Goal: Transaction & Acquisition: Purchase product/service

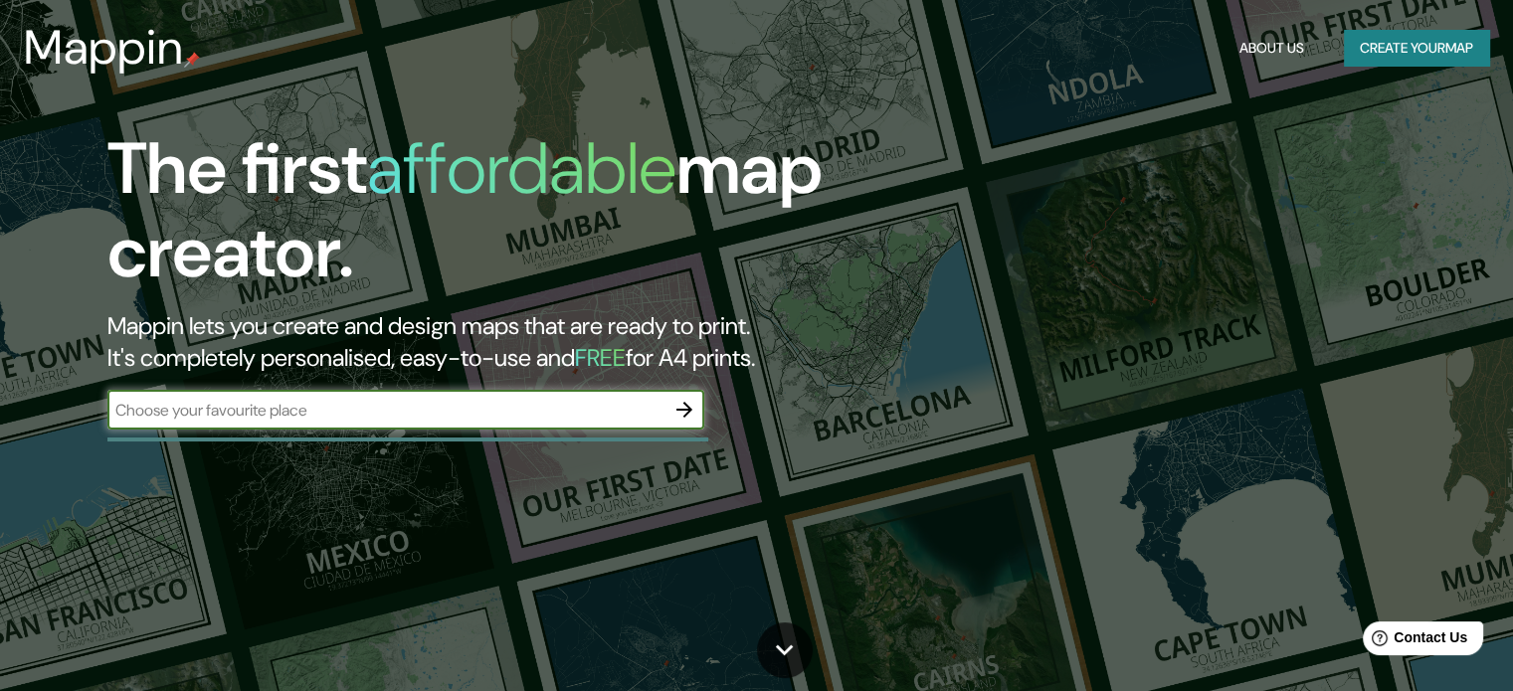
click at [427, 410] on input "text" at bounding box center [385, 410] width 557 height 23
type input "aguascalientes"
click at [687, 409] on icon "button" at bounding box center [684, 410] width 16 height 16
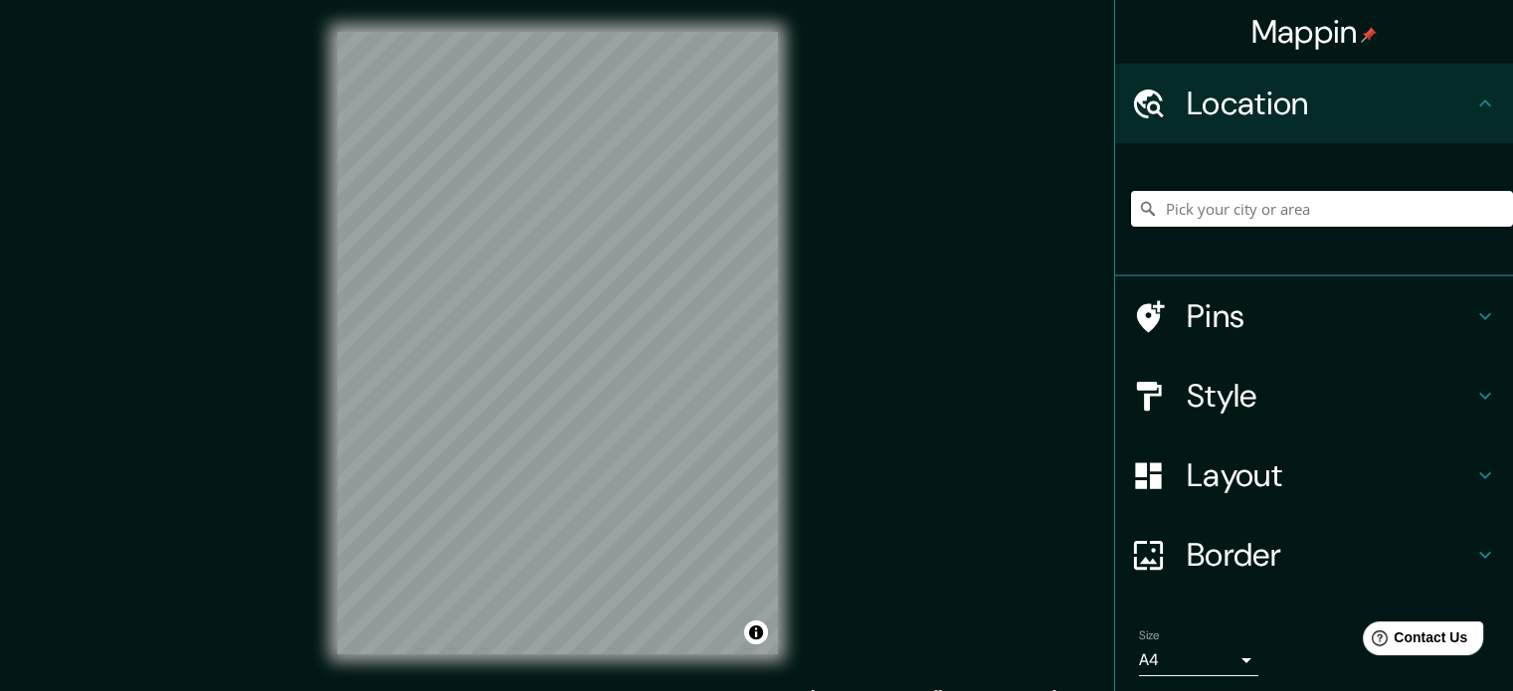
click at [1302, 205] on input "Pick your city or area" at bounding box center [1322, 209] width 382 height 36
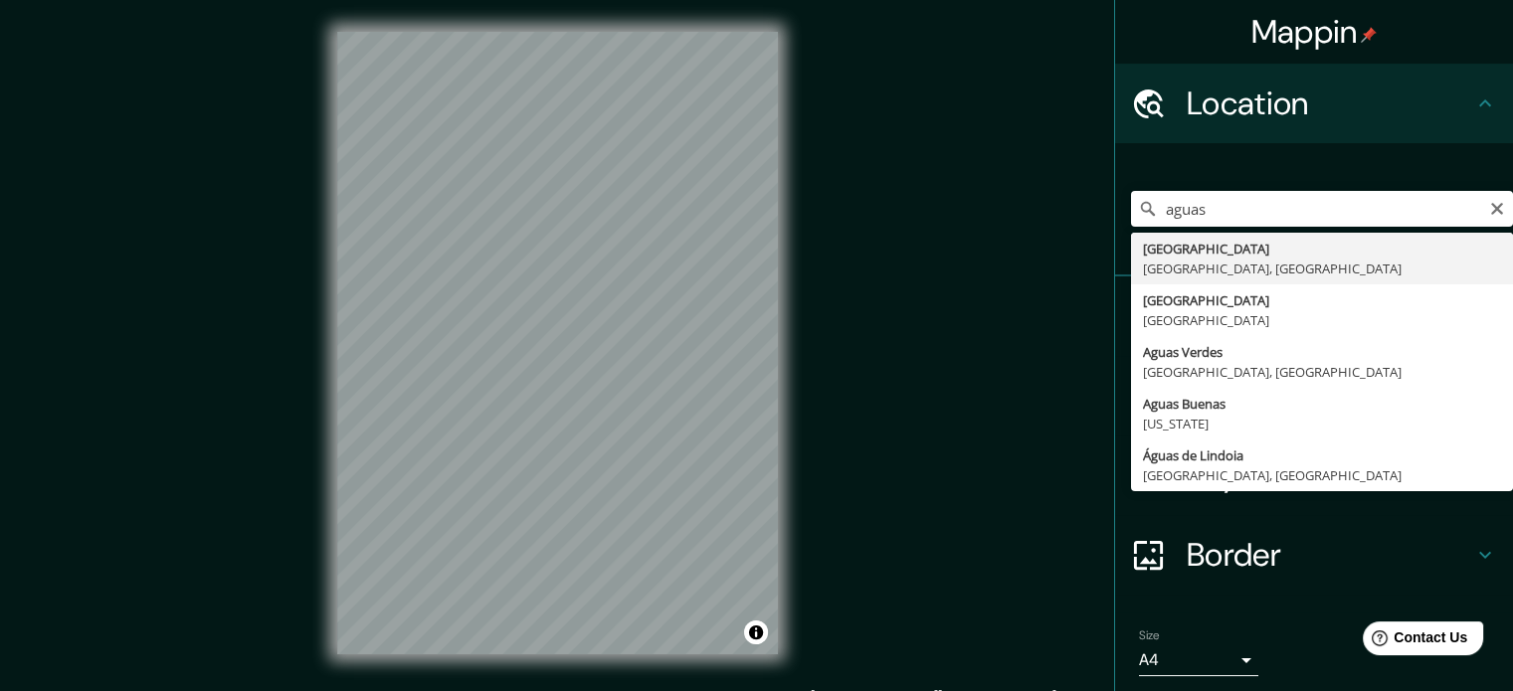
type input "[GEOGRAPHIC_DATA], [GEOGRAPHIC_DATA], [GEOGRAPHIC_DATA]"
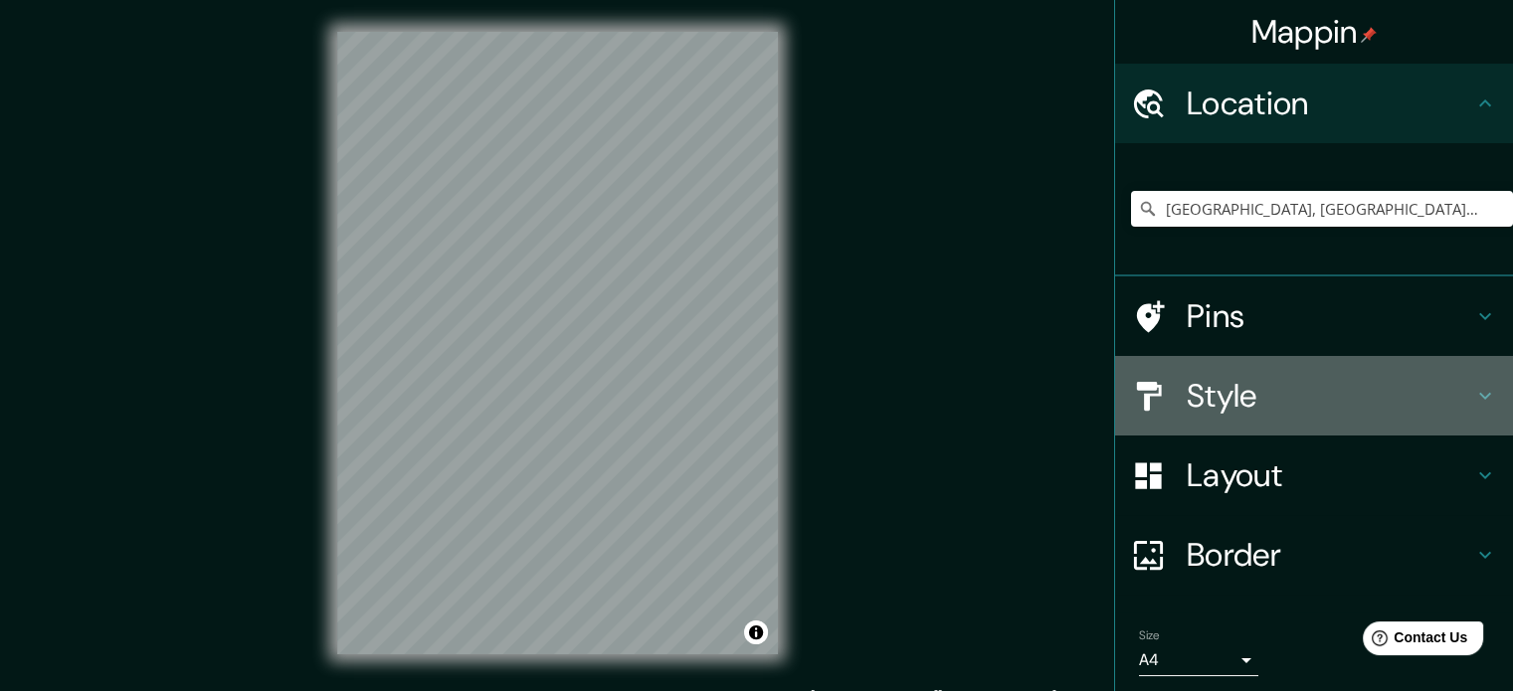
click at [1209, 377] on h4 "Style" at bounding box center [1330, 396] width 286 height 40
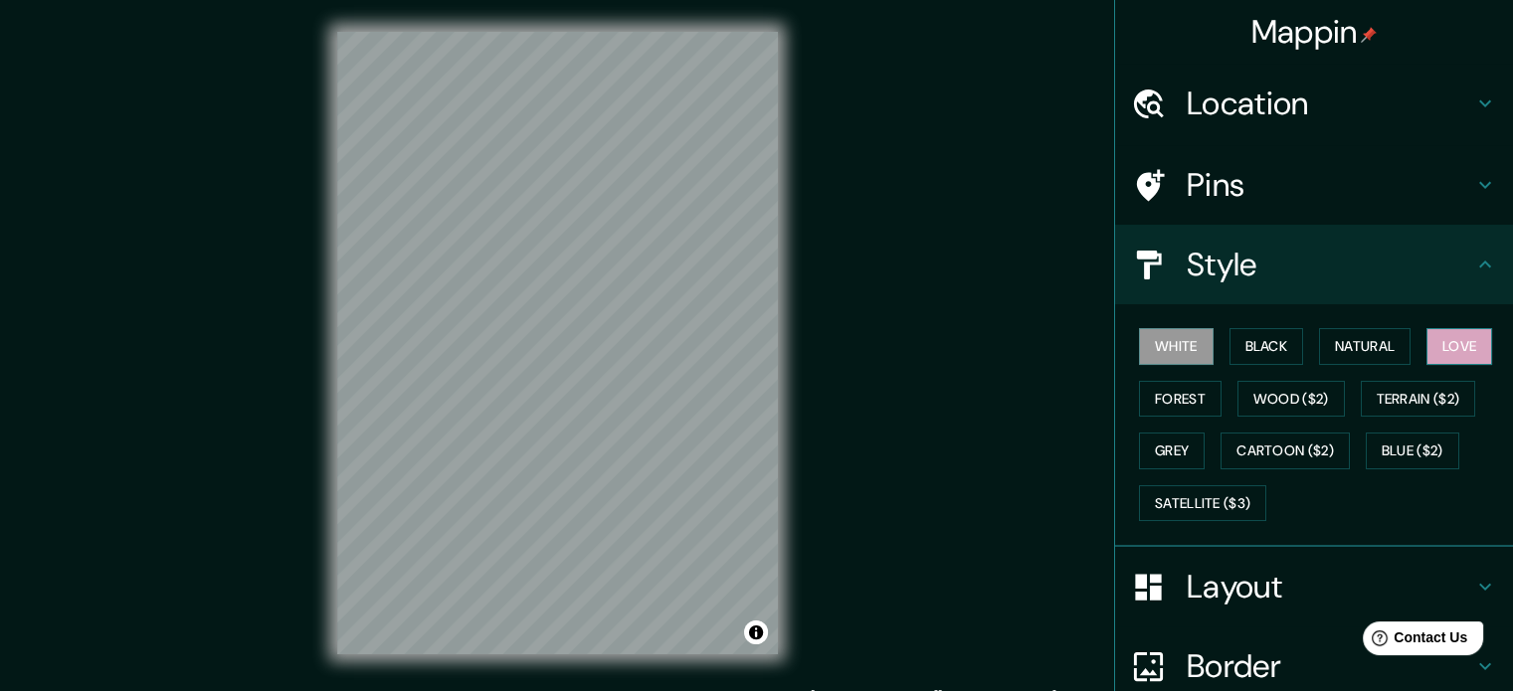
click at [1440, 337] on button "Love" at bounding box center [1459, 346] width 66 height 37
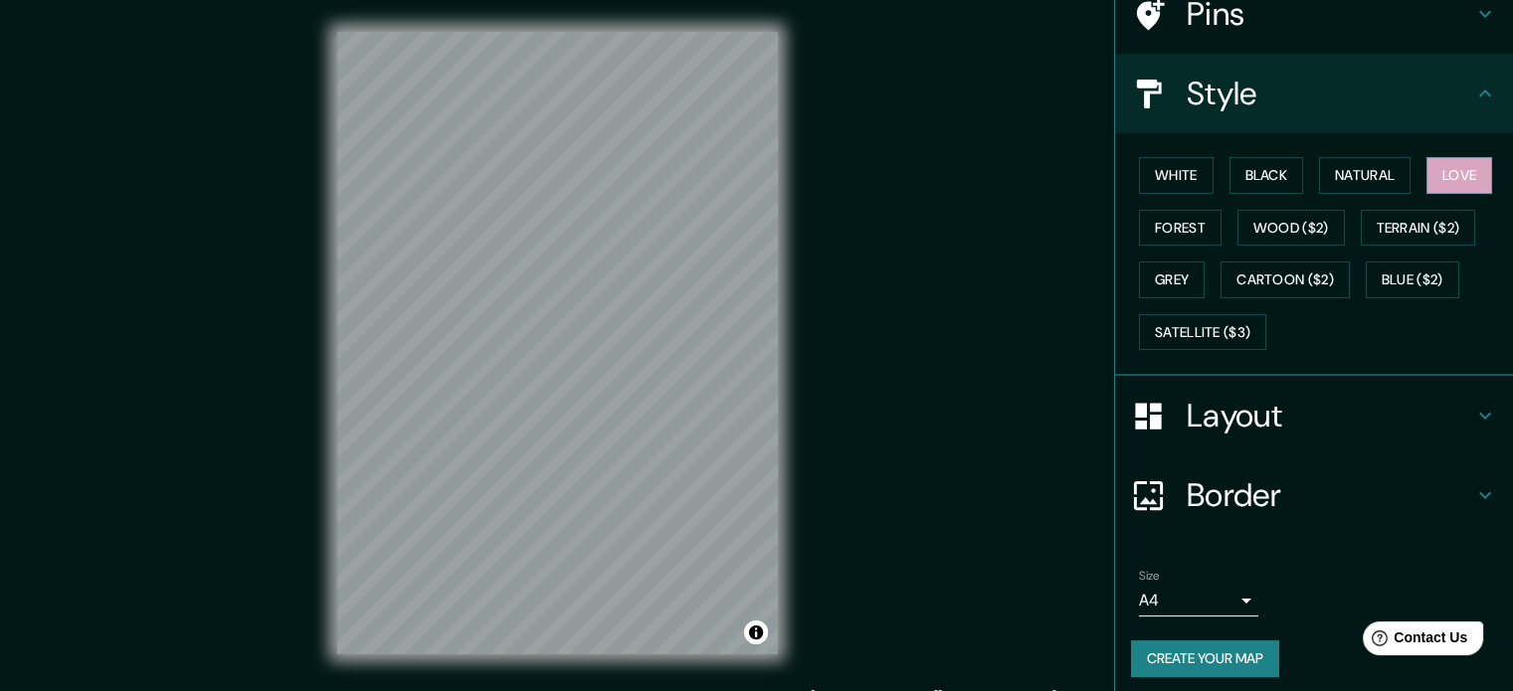
scroll to position [177, 0]
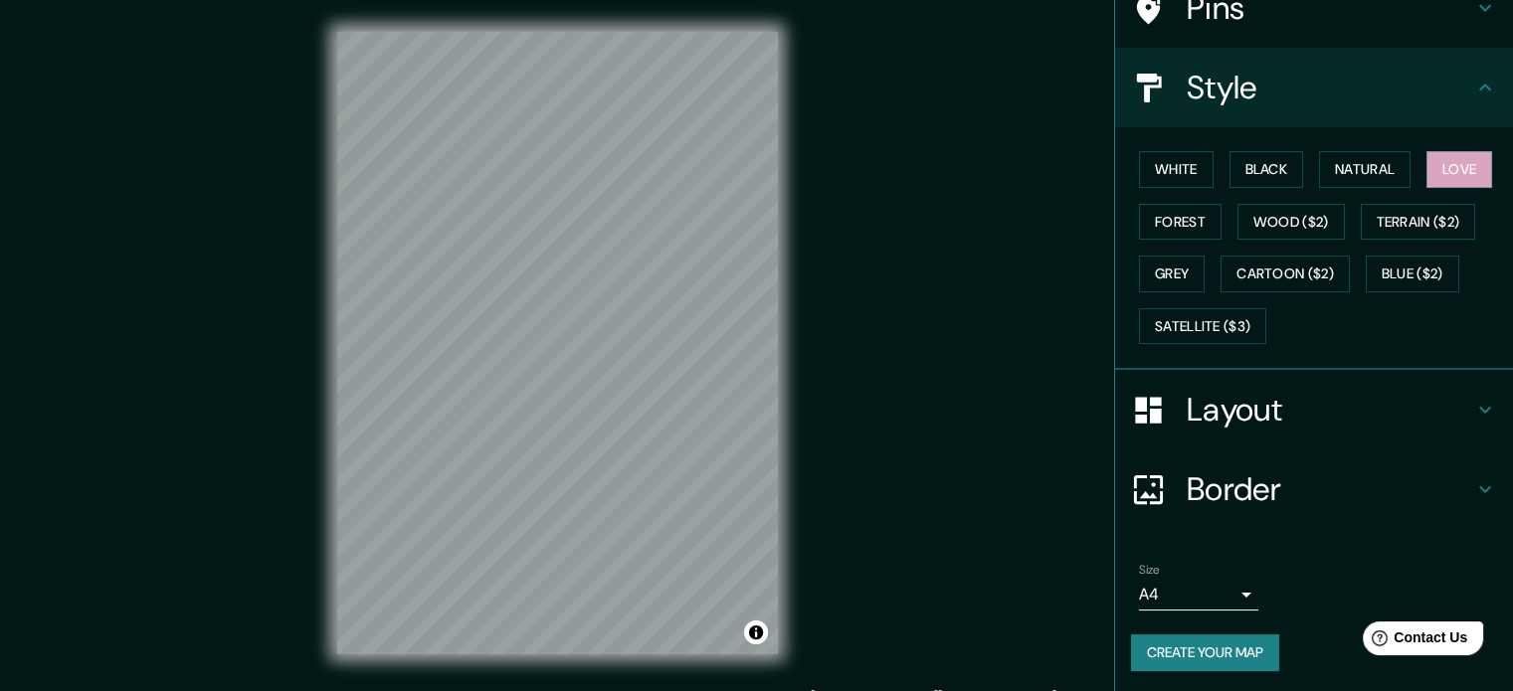
click at [1280, 390] on h4 "Layout" at bounding box center [1330, 410] width 286 height 40
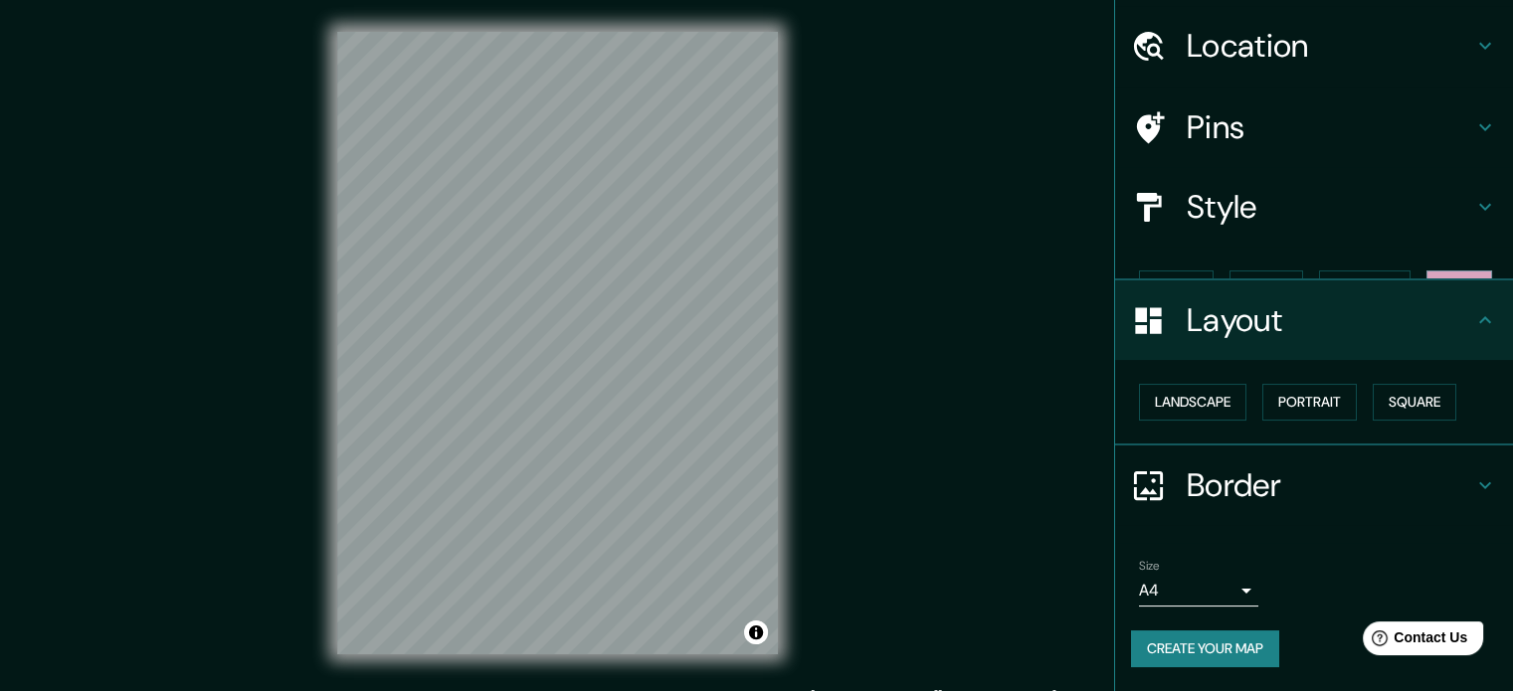
scroll to position [22, 0]
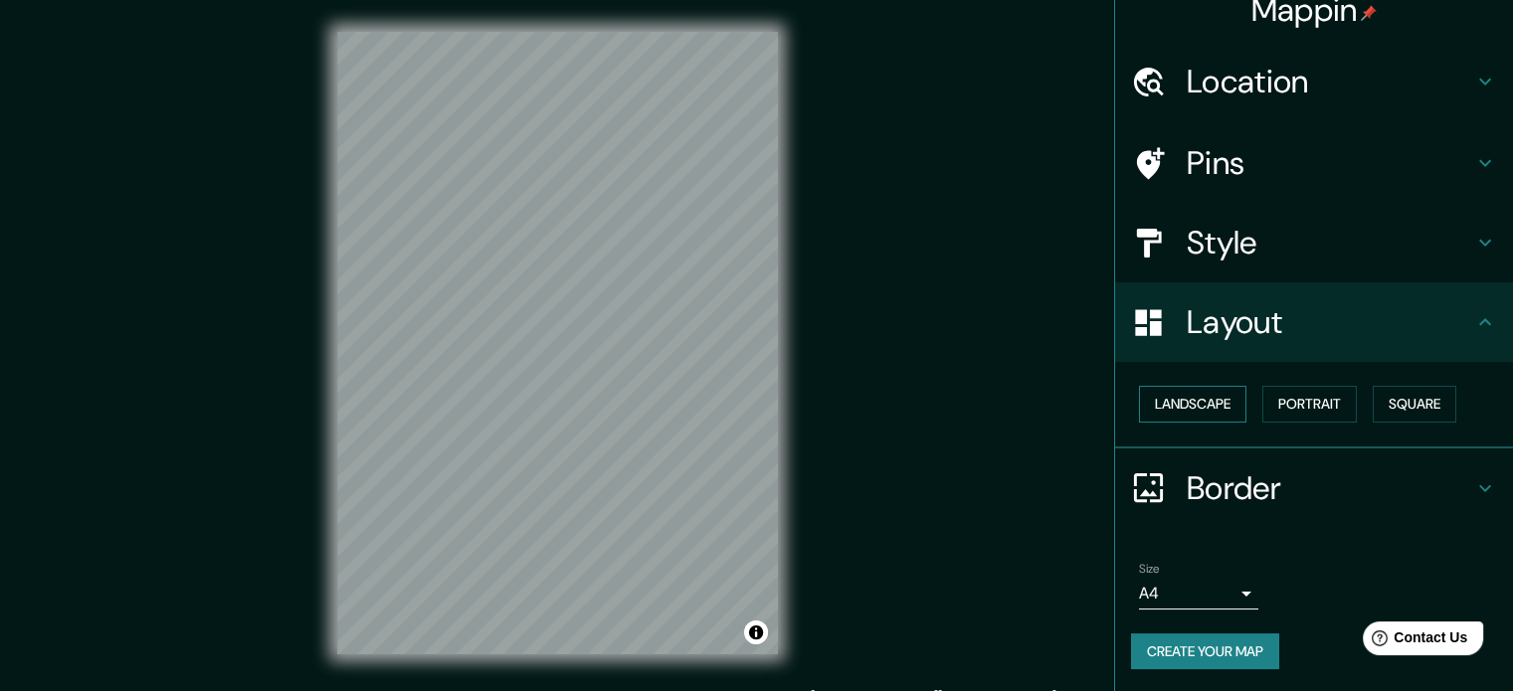
click at [1211, 411] on button "Landscape" at bounding box center [1192, 404] width 107 height 37
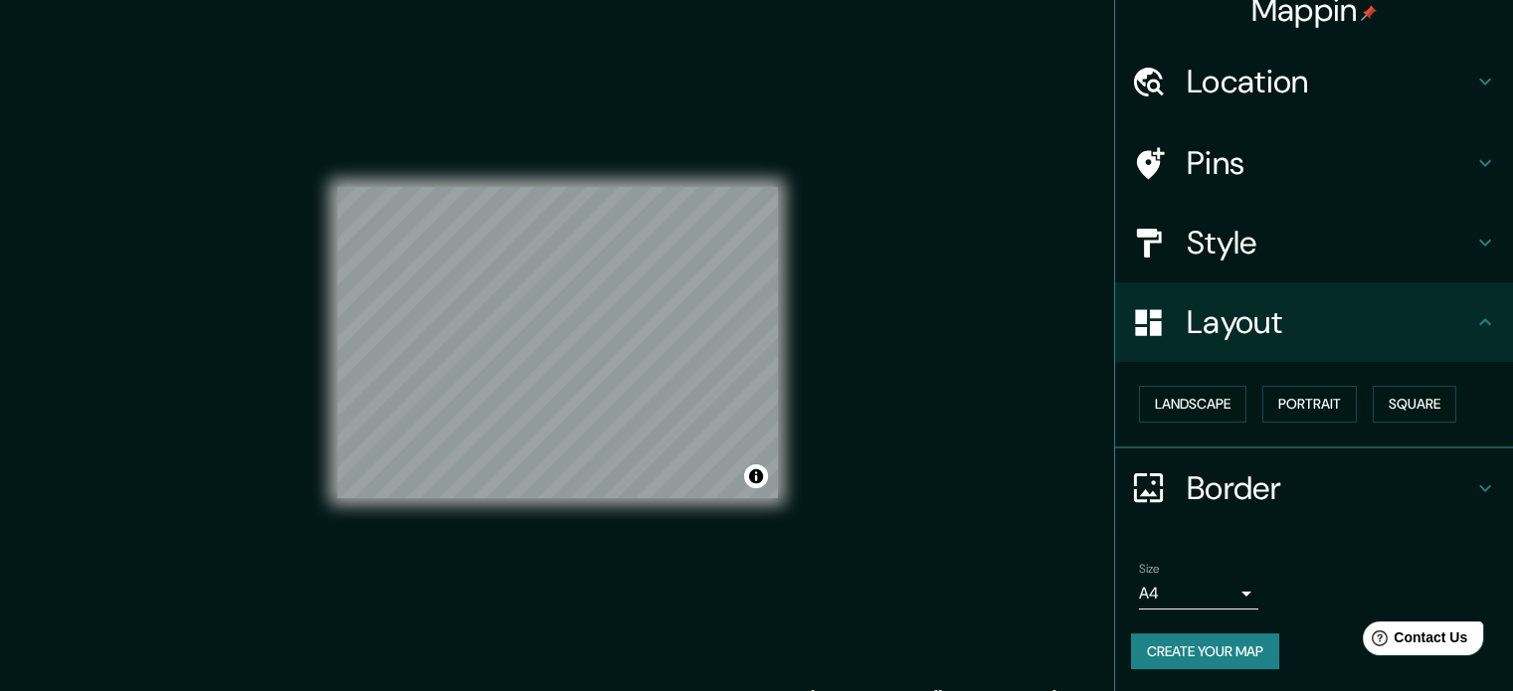
click at [1213, 480] on h4 "Border" at bounding box center [1330, 488] width 286 height 40
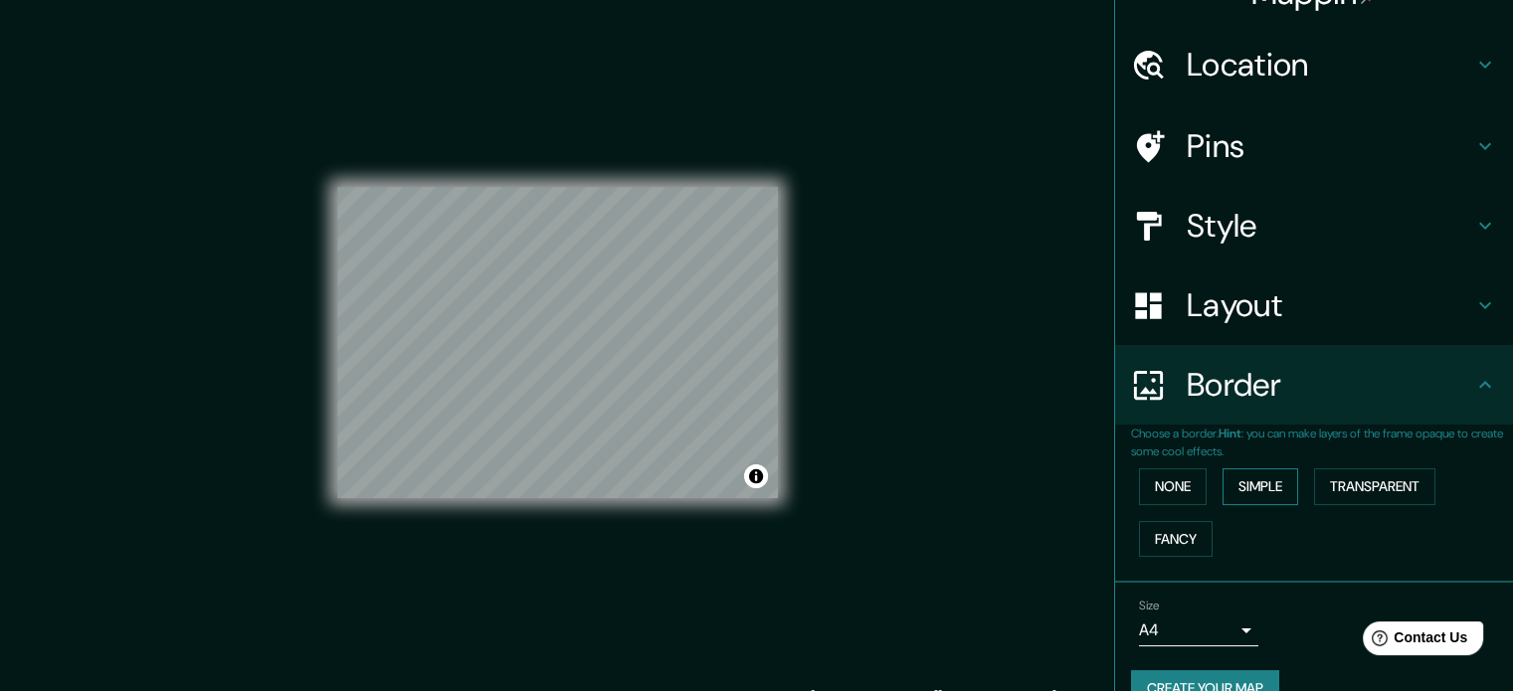
scroll to position [76, 0]
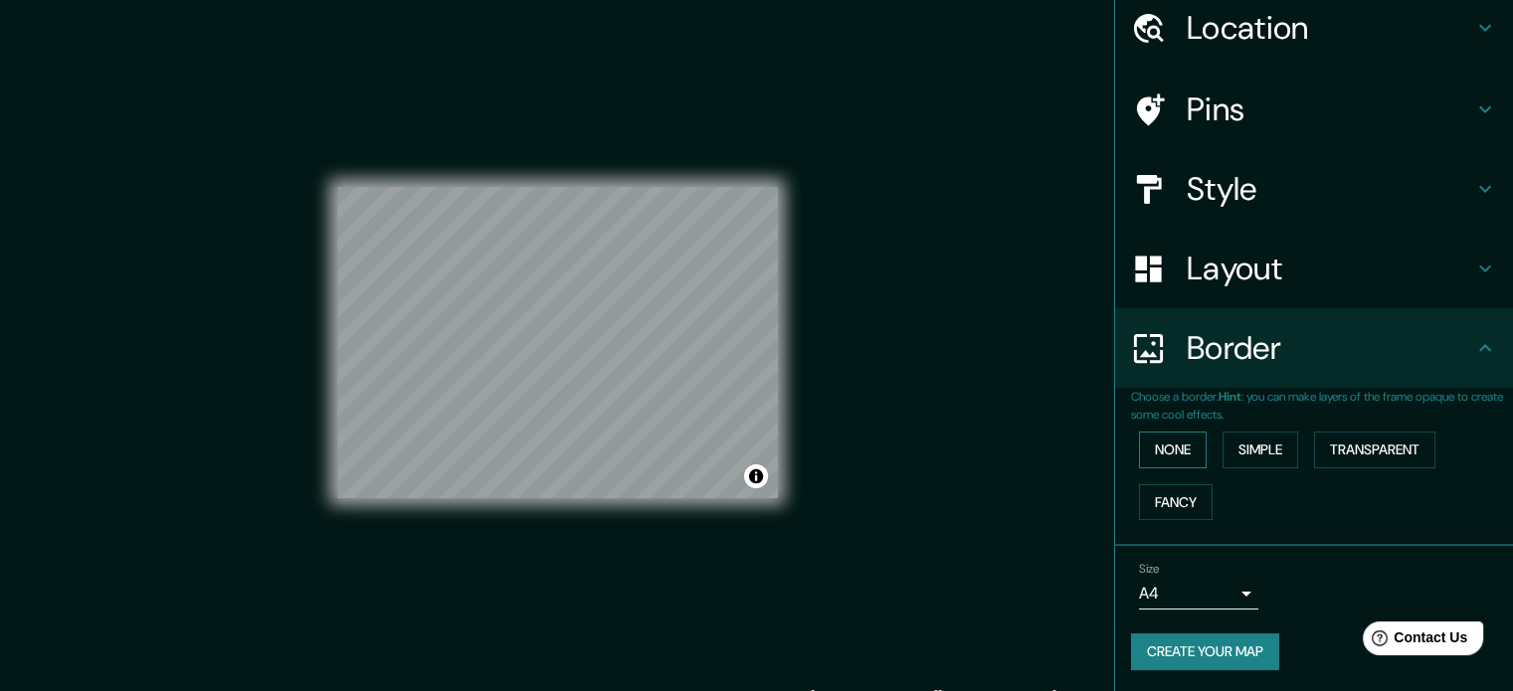
click at [1179, 459] on button "None" at bounding box center [1173, 450] width 68 height 37
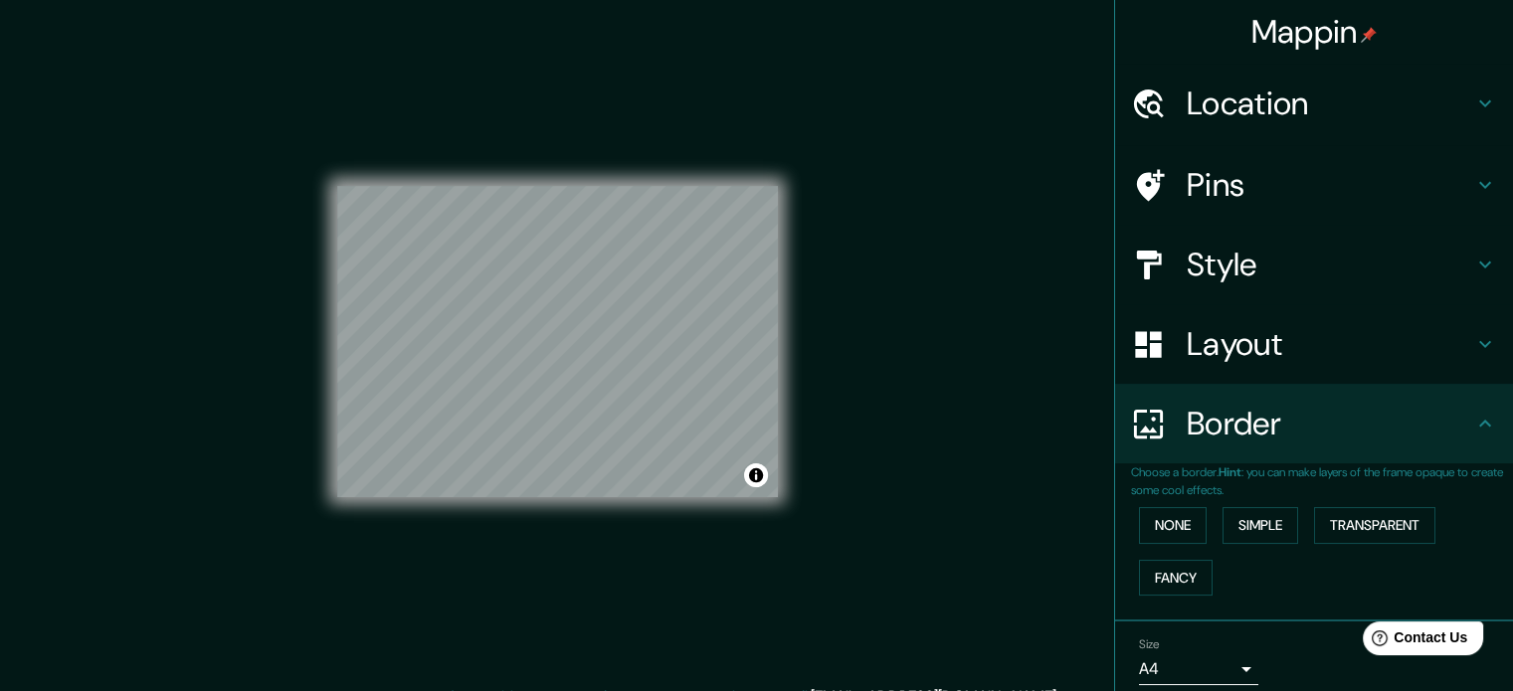
scroll to position [0, 0]
click at [1270, 340] on h4 "Layout" at bounding box center [1330, 344] width 286 height 40
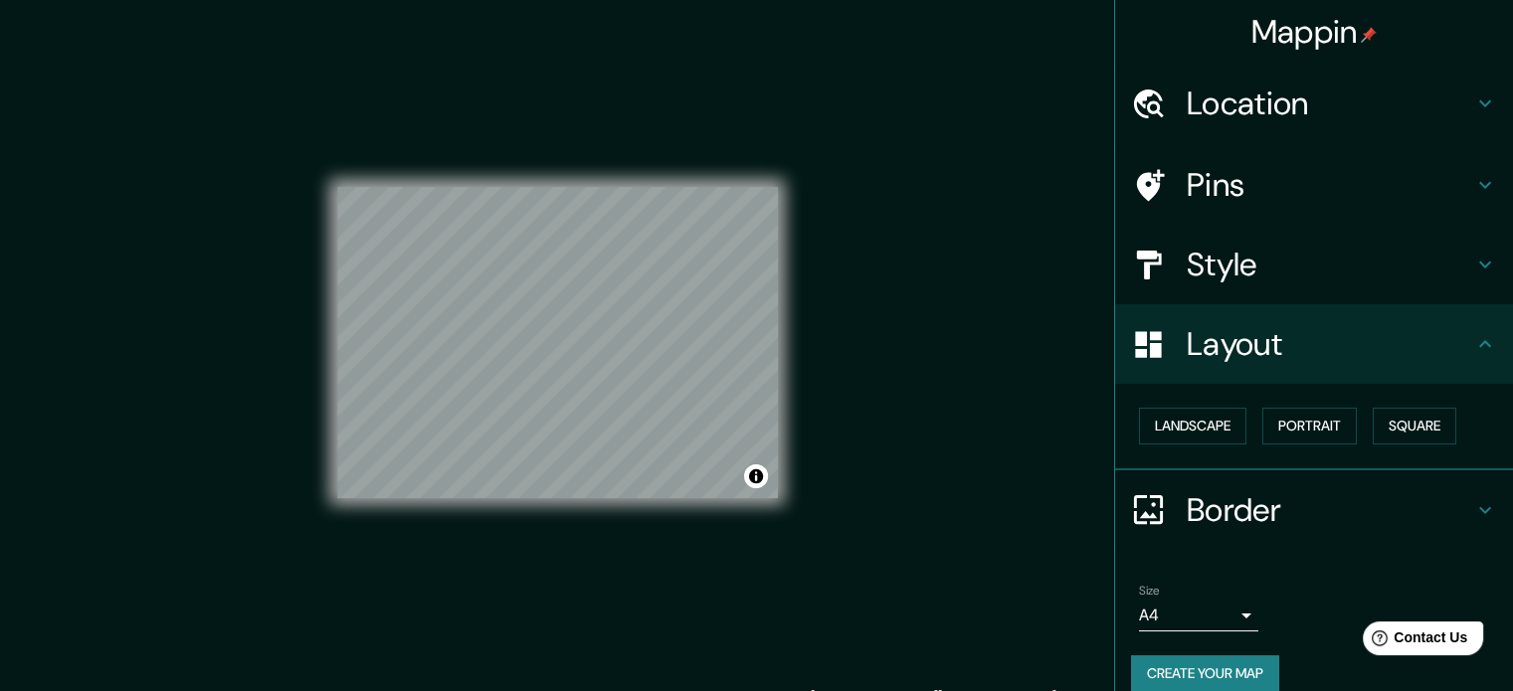
click at [1270, 282] on h4 "Style" at bounding box center [1330, 265] width 286 height 40
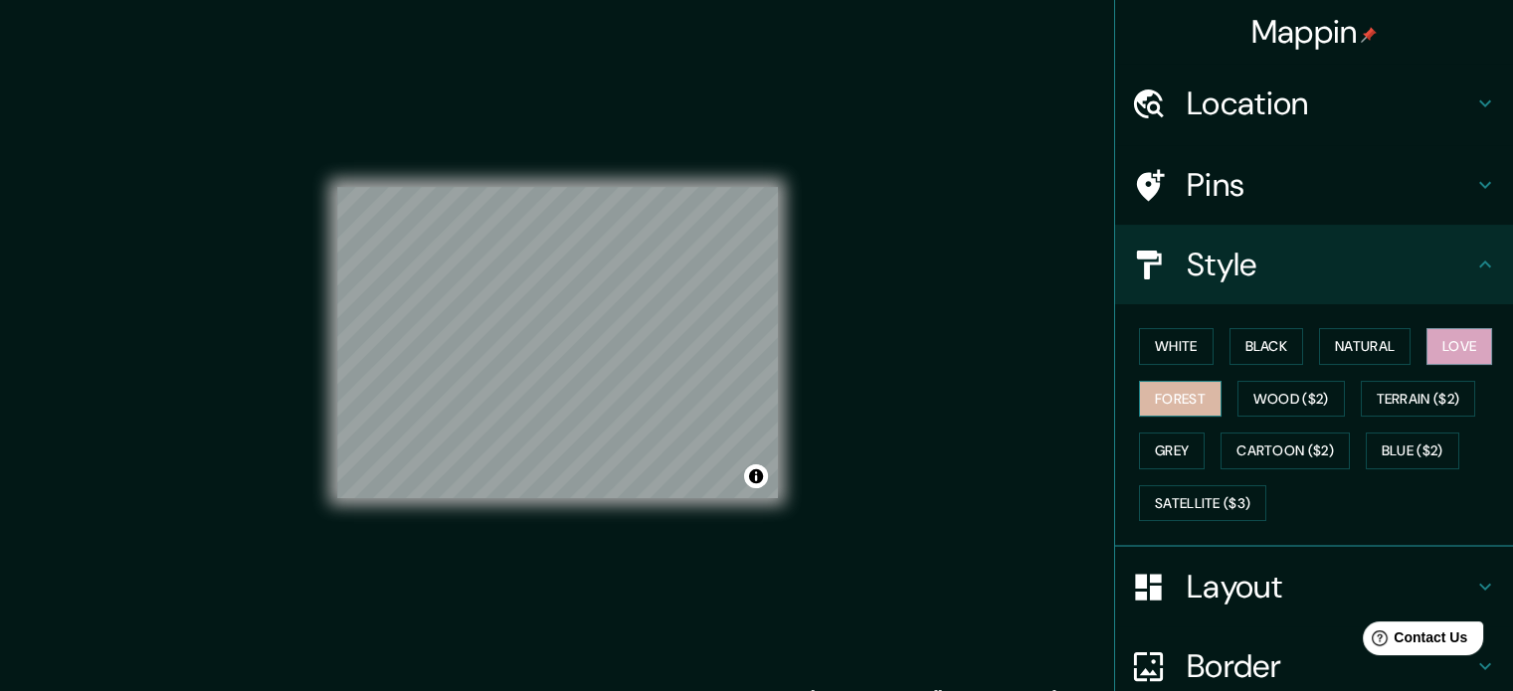
click at [1166, 402] on button "Forest" at bounding box center [1180, 399] width 83 height 37
click at [1265, 399] on button "Wood ($2)" at bounding box center [1290, 399] width 107 height 37
click at [1392, 378] on div "White Black Natural Love Forest Wood ($2) Terrain ($2) Grey Cartoon ($2) Blue (…" at bounding box center [1322, 424] width 382 height 209
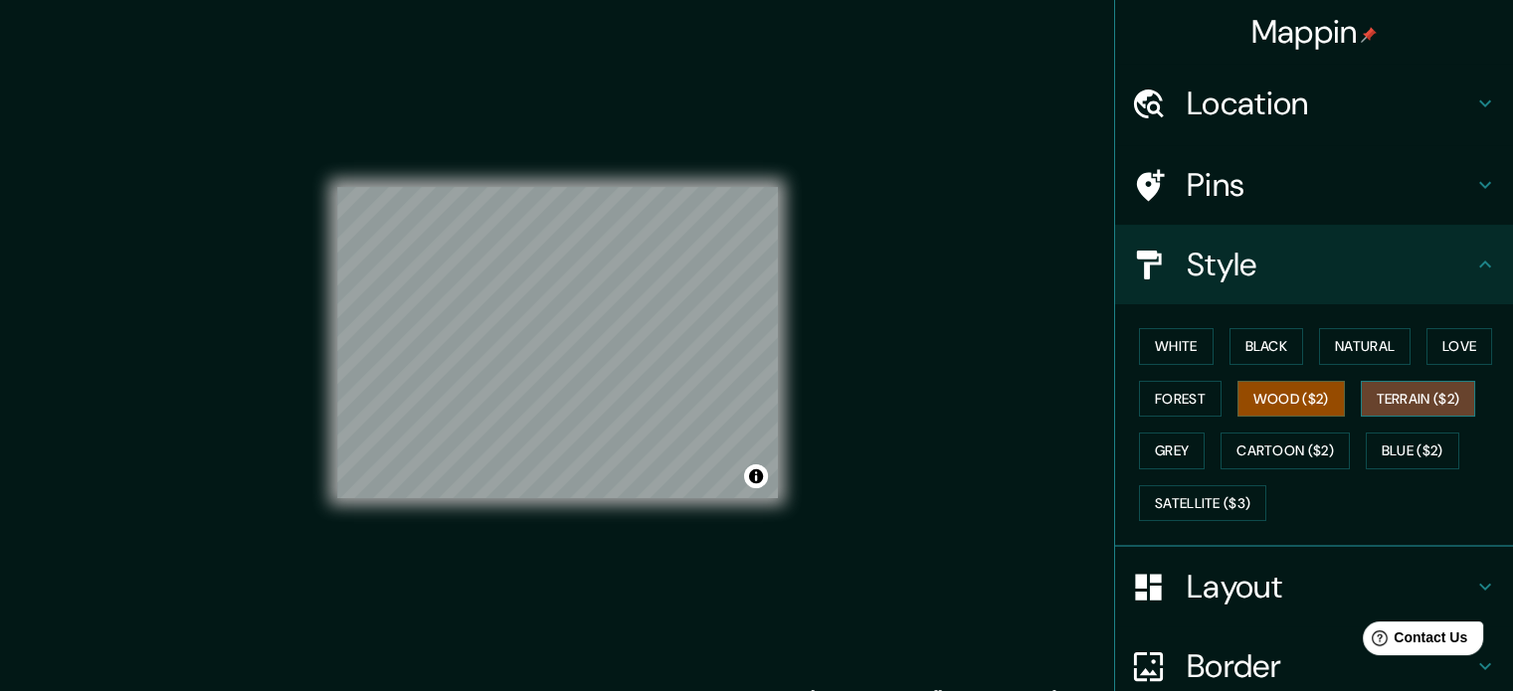
click at [1392, 381] on button "Terrain ($2)" at bounding box center [1418, 399] width 115 height 37
click at [692, 526] on div "© Mapbox © OpenStreetMap Improve this map" at bounding box center [557, 343] width 441 height 623
click at [893, 263] on div "Mappin Location [GEOGRAPHIC_DATA], [GEOGRAPHIC_DATA], [GEOGRAPHIC_DATA] Pins St…" at bounding box center [756, 359] width 1513 height 718
click at [1166, 443] on button "Grey" at bounding box center [1172, 451] width 66 height 37
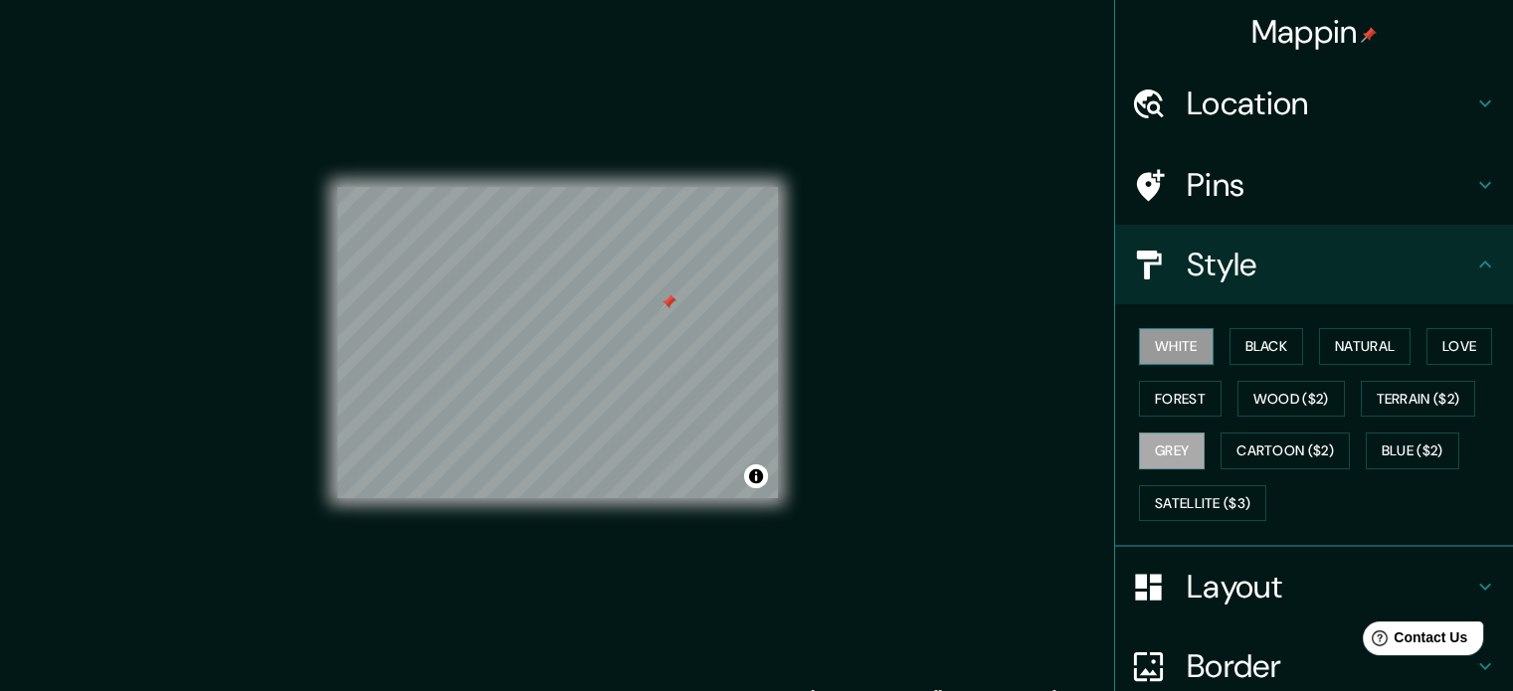
click at [1178, 347] on button "White" at bounding box center [1176, 346] width 75 height 37
click at [1252, 337] on button "Black" at bounding box center [1266, 346] width 75 height 37
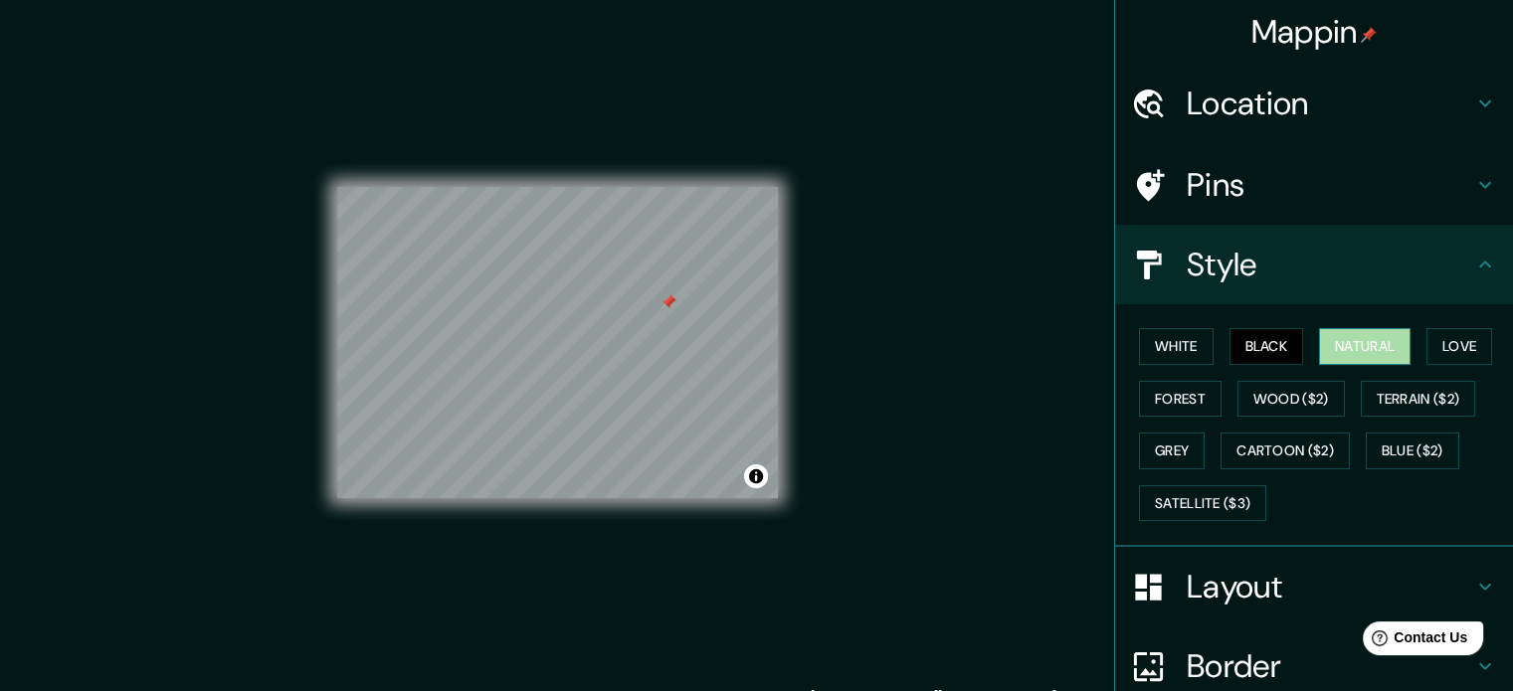
click at [1392, 333] on button "Natural" at bounding box center [1365, 346] width 92 height 37
click at [1460, 333] on button "Love" at bounding box center [1459, 346] width 66 height 37
click at [1413, 345] on div "White Black Natural Love Forest Wood ($2) Terrain ($2) Grey Cartoon ($2) Blue (…" at bounding box center [1322, 424] width 382 height 209
click at [1353, 349] on button "Natural" at bounding box center [1365, 346] width 92 height 37
click at [1426, 345] on button "Love" at bounding box center [1459, 346] width 66 height 37
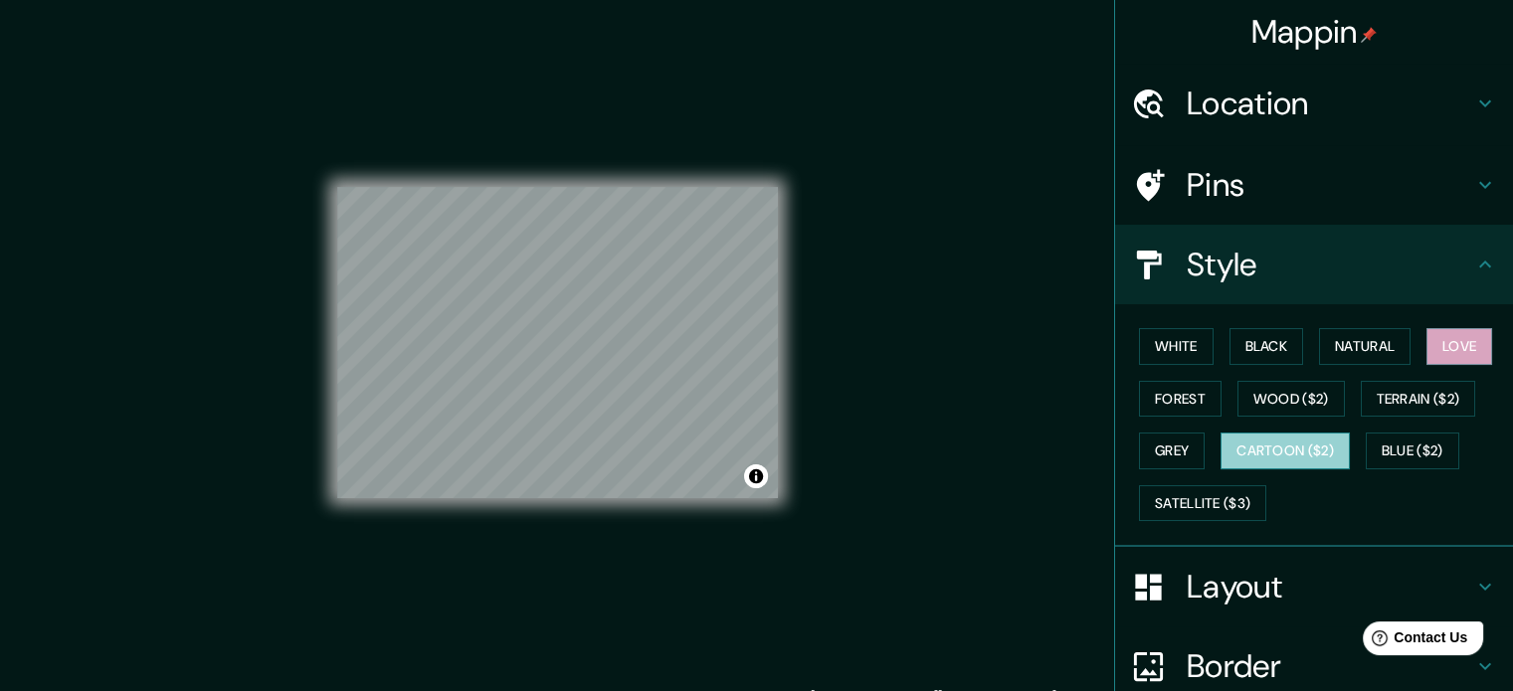
click at [1294, 453] on button "Cartoon ($2)" at bounding box center [1284, 451] width 129 height 37
drag, startPoint x: 670, startPoint y: 413, endPoint x: 623, endPoint y: 459, distance: 66.1
click at [623, 459] on div at bounding box center [628, 453] width 16 height 16
click at [564, 393] on div at bounding box center [566, 394] width 16 height 16
click at [564, 391] on div at bounding box center [572, 385] width 16 height 16
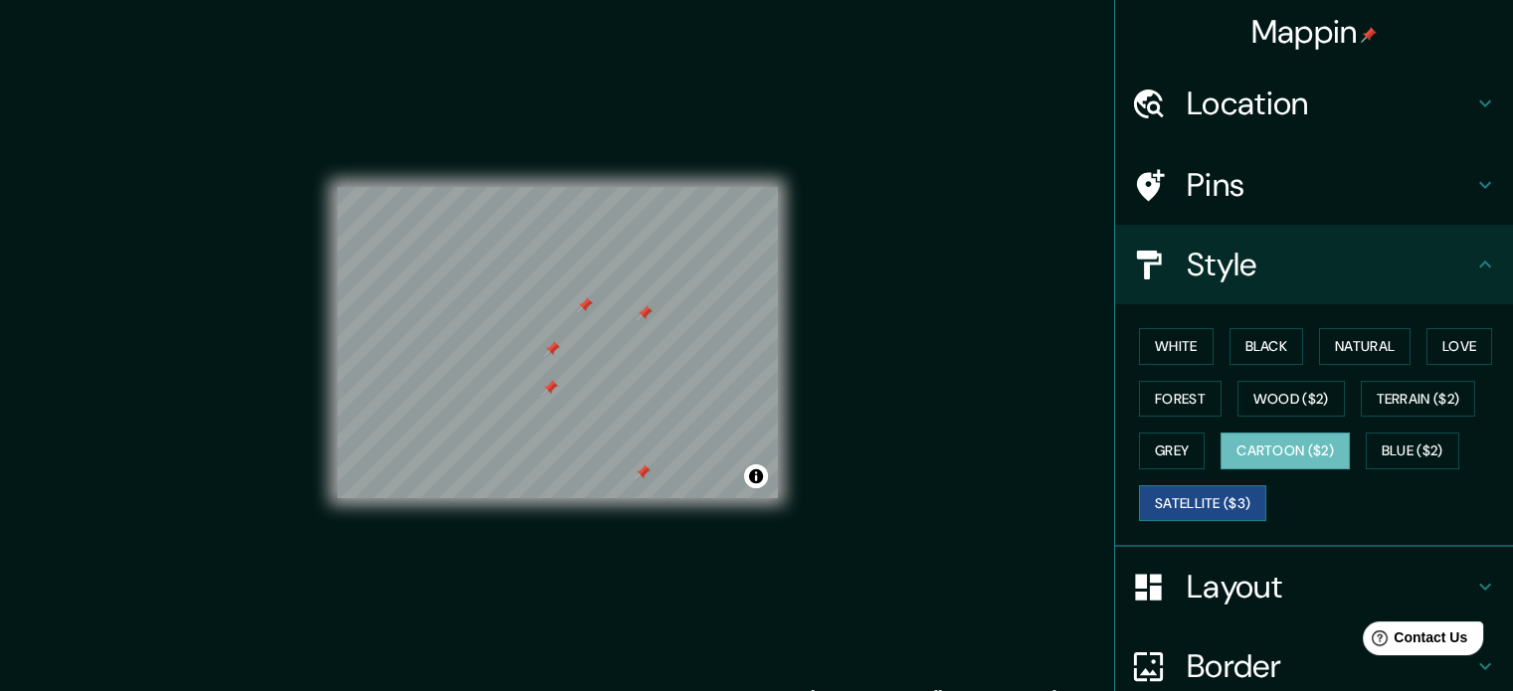
click at [1181, 500] on button "Satellite ($3)" at bounding box center [1202, 503] width 127 height 37
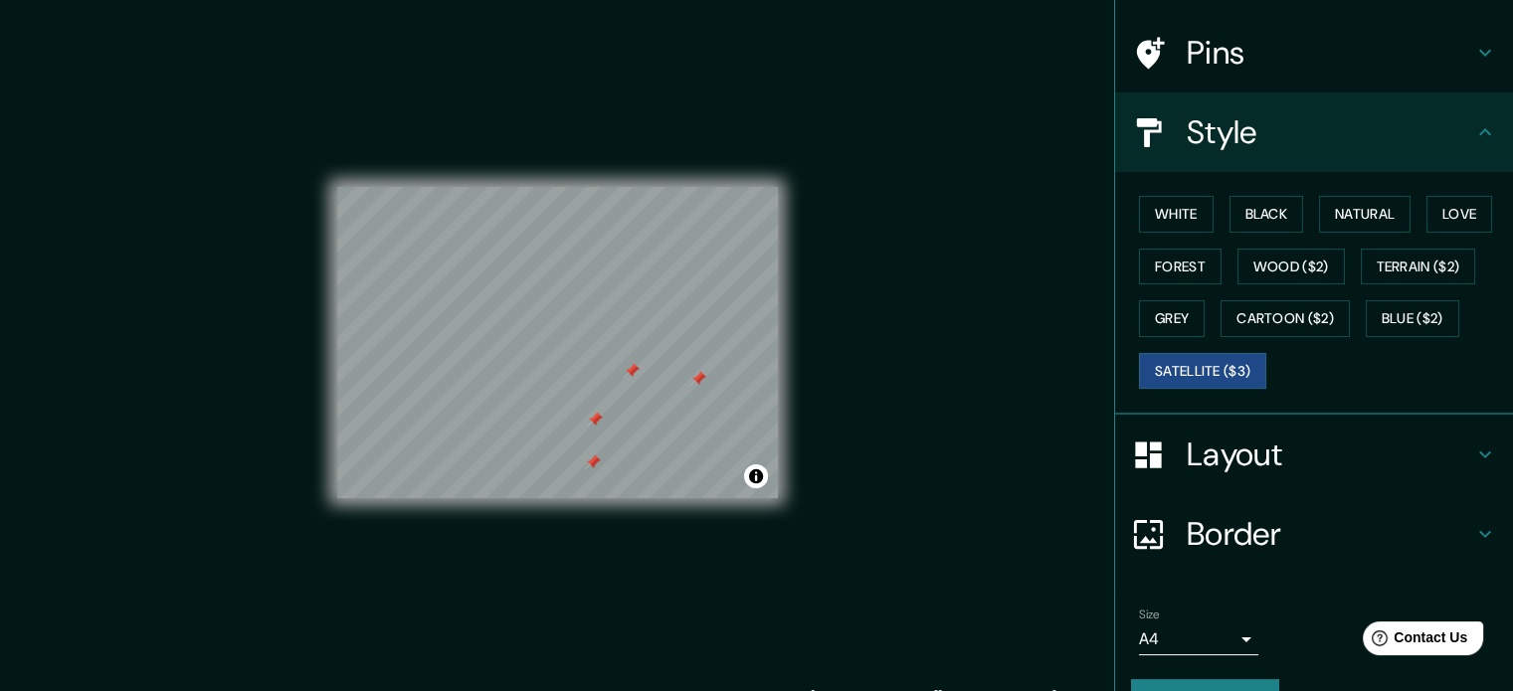
click at [1339, 453] on h4 "Layout" at bounding box center [1330, 455] width 286 height 40
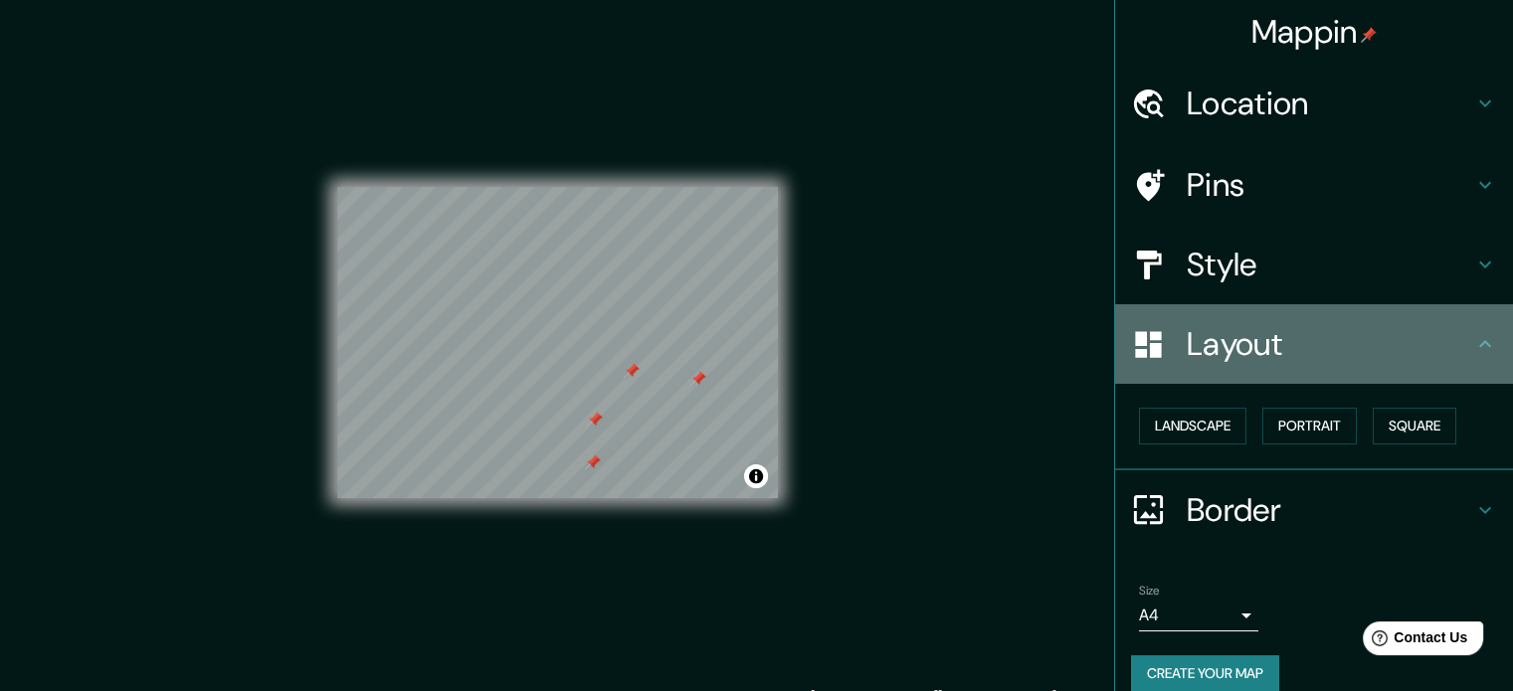
click at [1371, 321] on div "Layout" at bounding box center [1314, 344] width 398 height 80
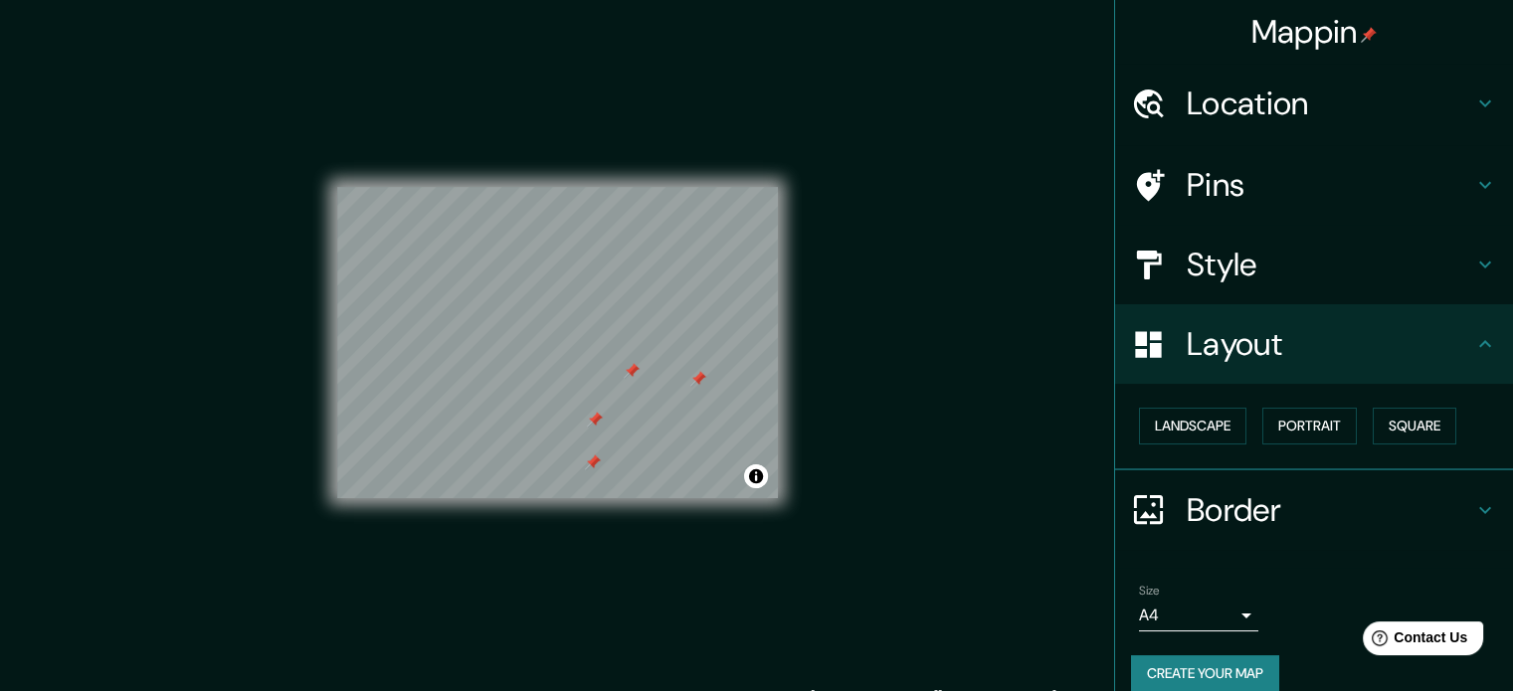
click at [1363, 287] on div "Style" at bounding box center [1314, 265] width 398 height 80
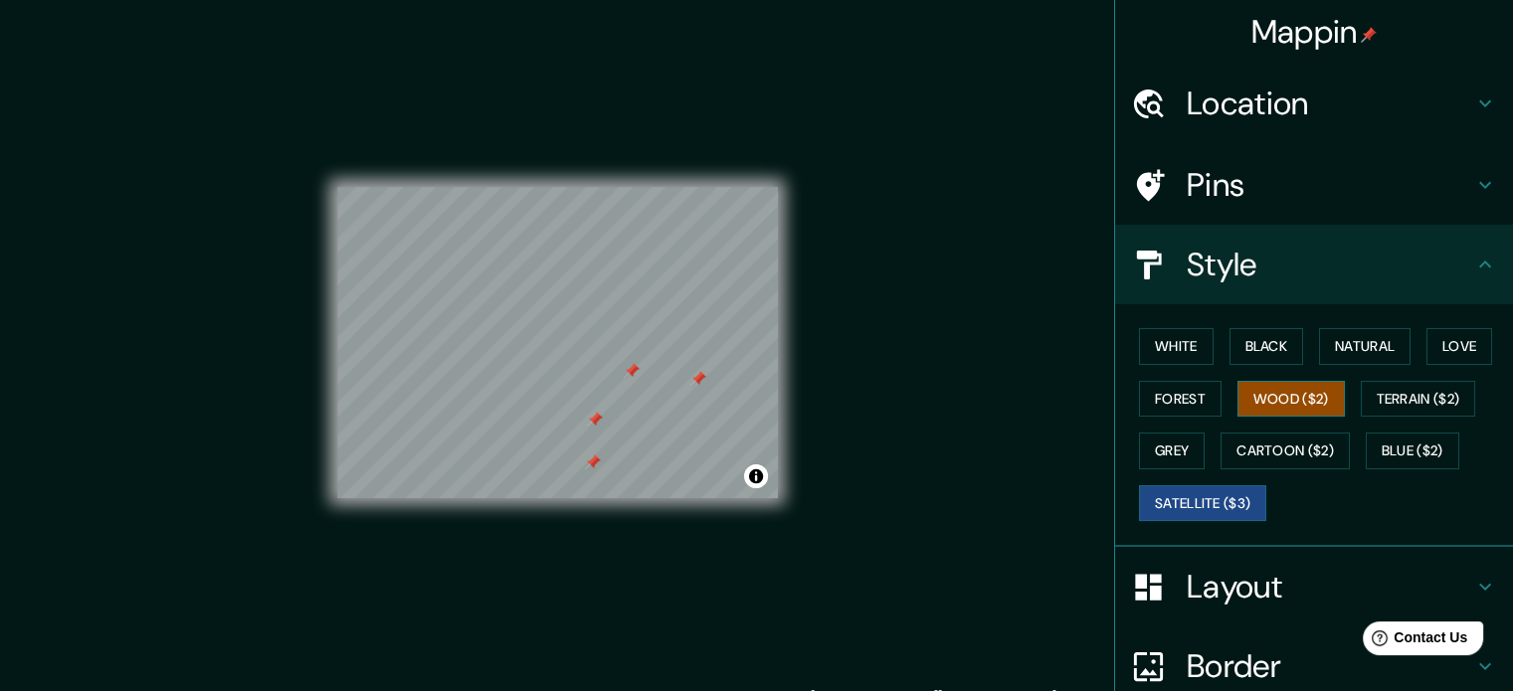
click at [1290, 399] on button "Wood ($2)" at bounding box center [1290, 399] width 107 height 37
click at [1472, 345] on button "Love" at bounding box center [1459, 346] width 66 height 37
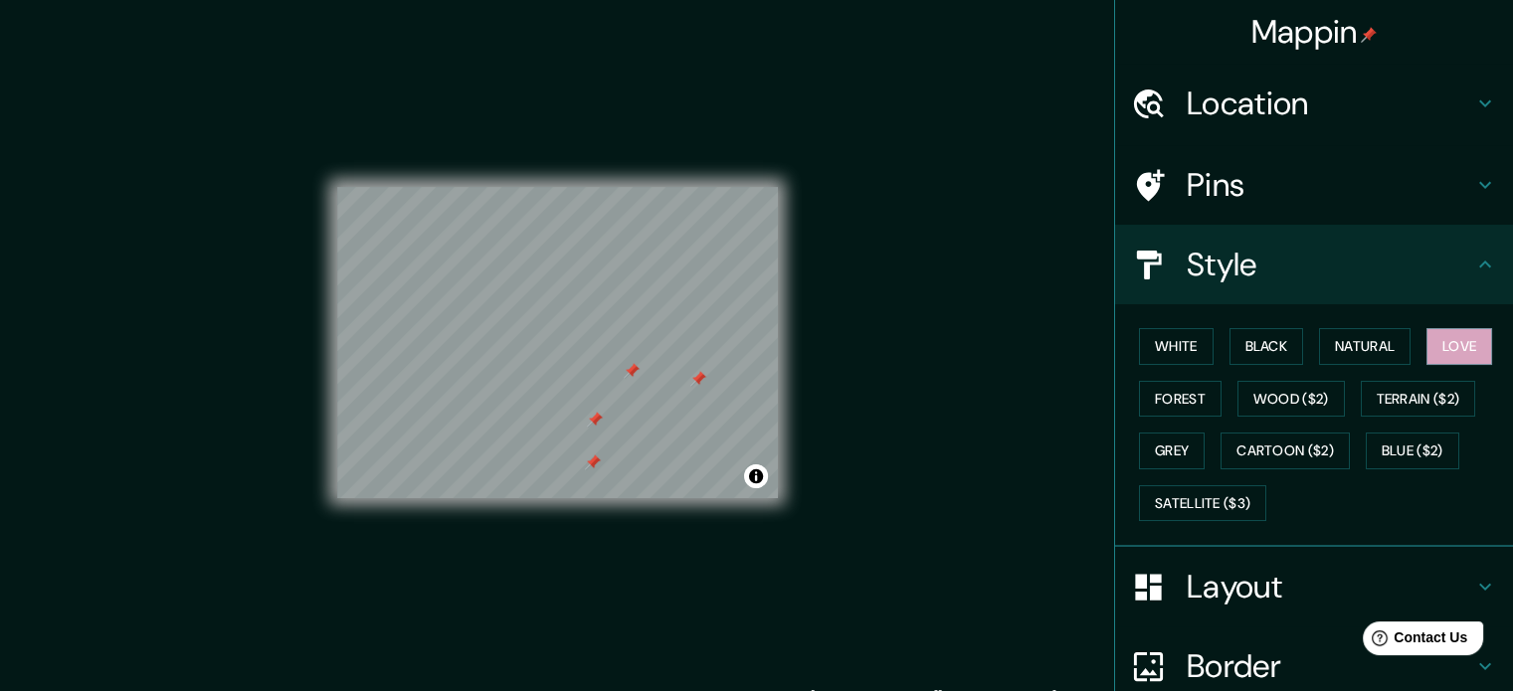
click at [1340, 387] on div "White Black Natural Love Forest Wood ($2) Terrain ($2) Grey Cartoon ($2) Blue (…" at bounding box center [1322, 424] width 382 height 209
click at [1316, 394] on button "Wood ($2)" at bounding box center [1290, 399] width 107 height 37
click at [1173, 388] on button "Forest" at bounding box center [1180, 399] width 83 height 37
click at [1177, 352] on button "White" at bounding box center [1176, 346] width 75 height 37
click at [1248, 340] on button "Black" at bounding box center [1266, 346] width 75 height 37
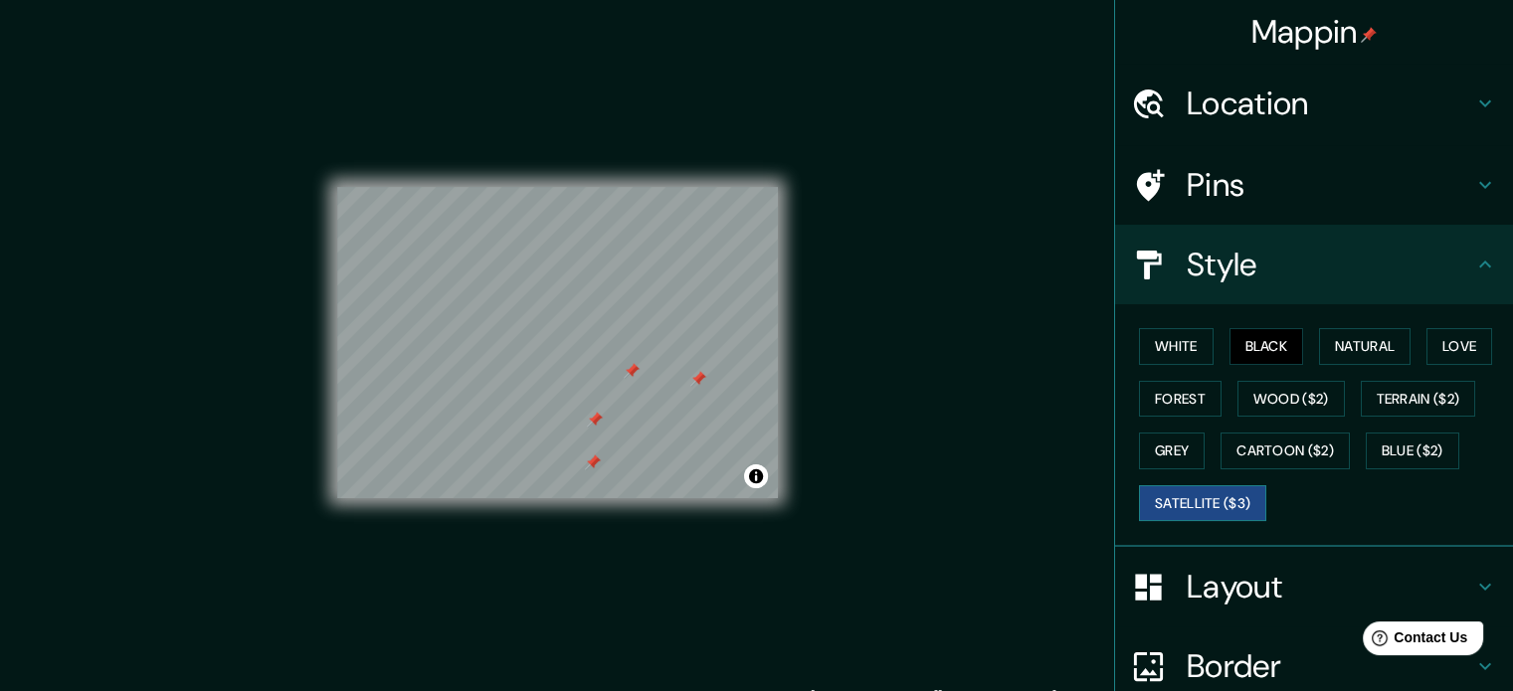
click at [1222, 506] on button "Satellite ($3)" at bounding box center [1202, 503] width 127 height 37
